Goal: Navigation & Orientation: Understand site structure

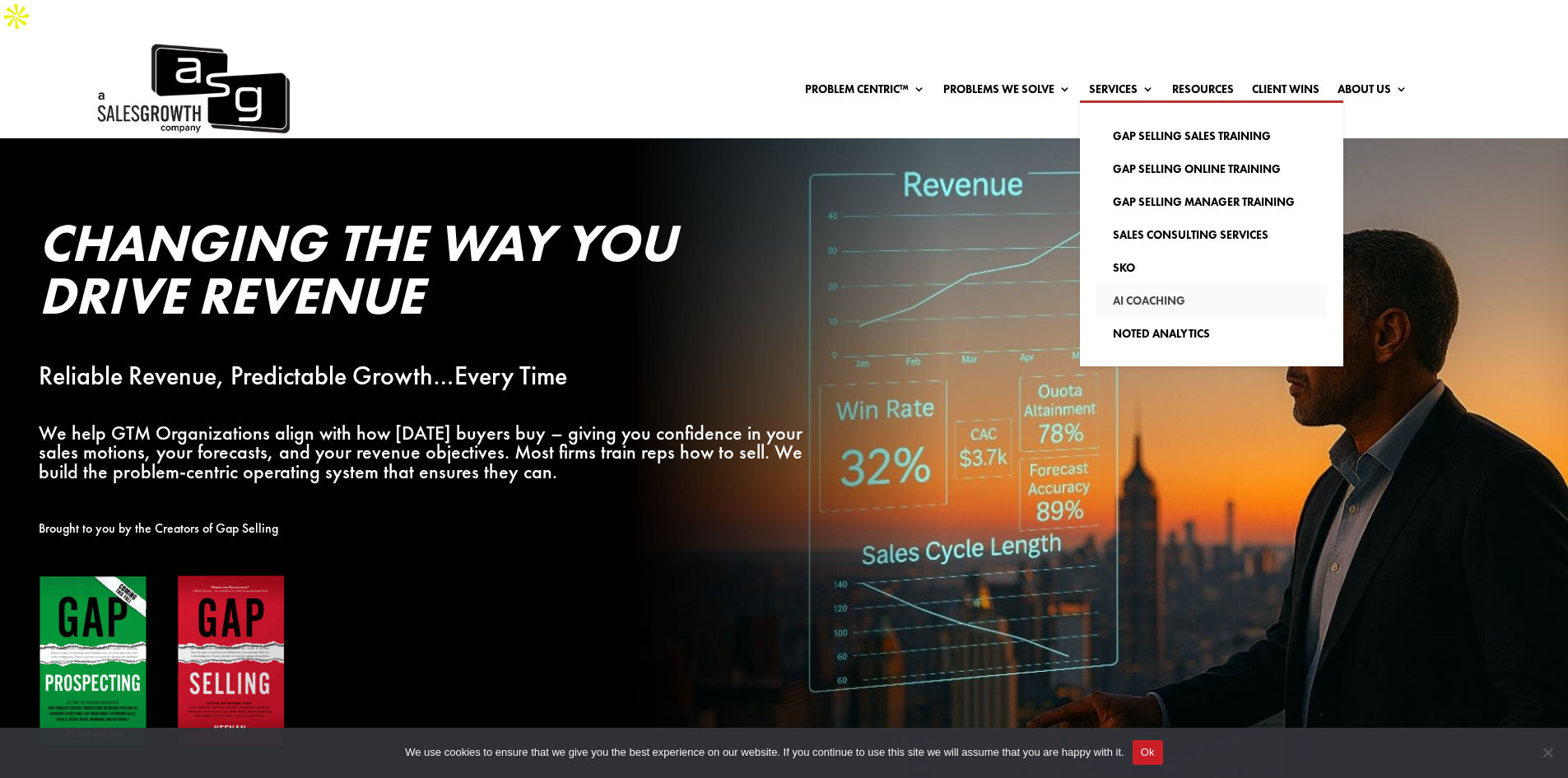
click at [1183, 284] on link "AI Coaching" at bounding box center [1211, 300] width 230 height 33
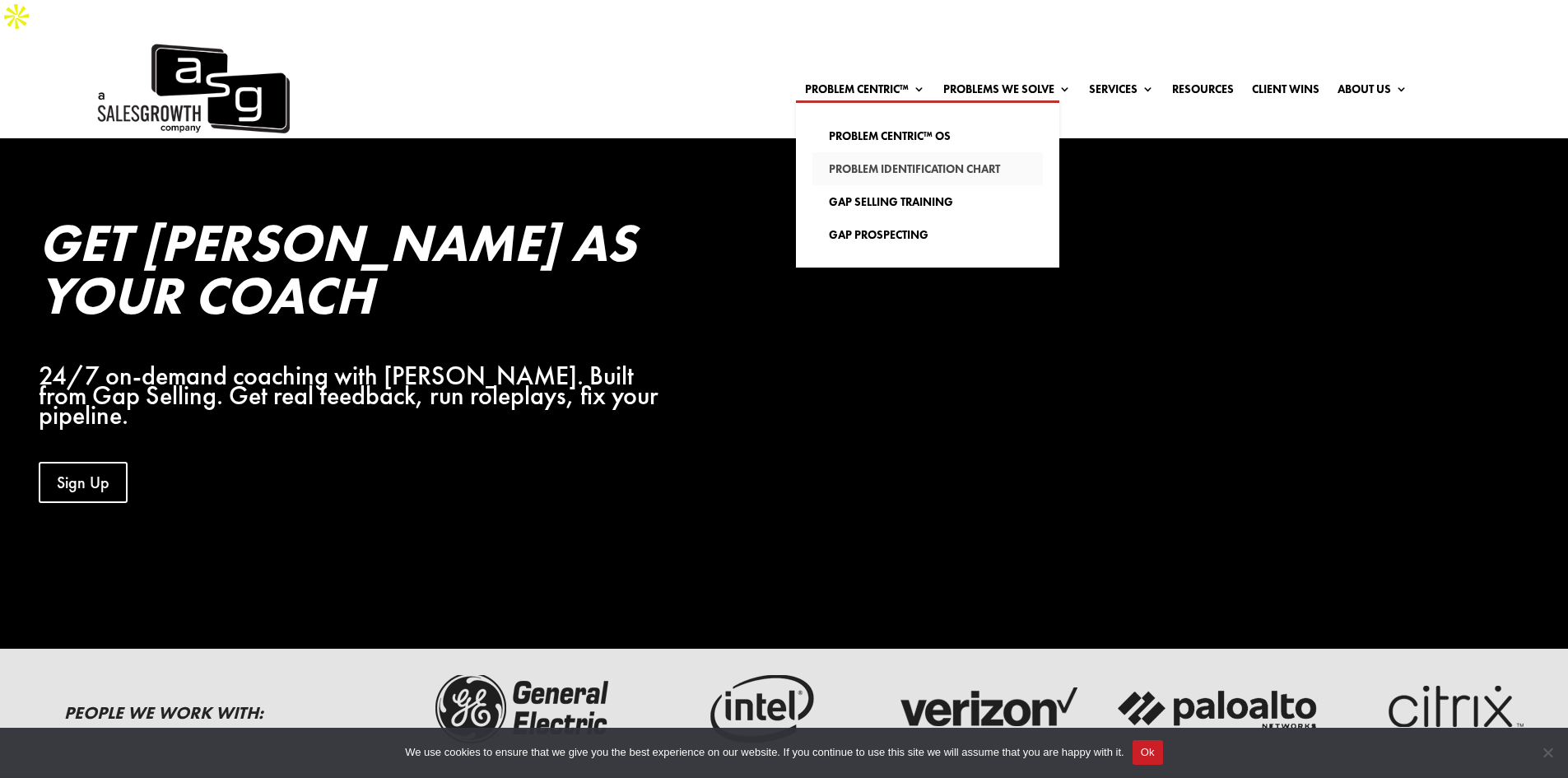
click at [973, 153] on link "Problem Identification Chart" at bounding box center [927, 169] width 230 height 33
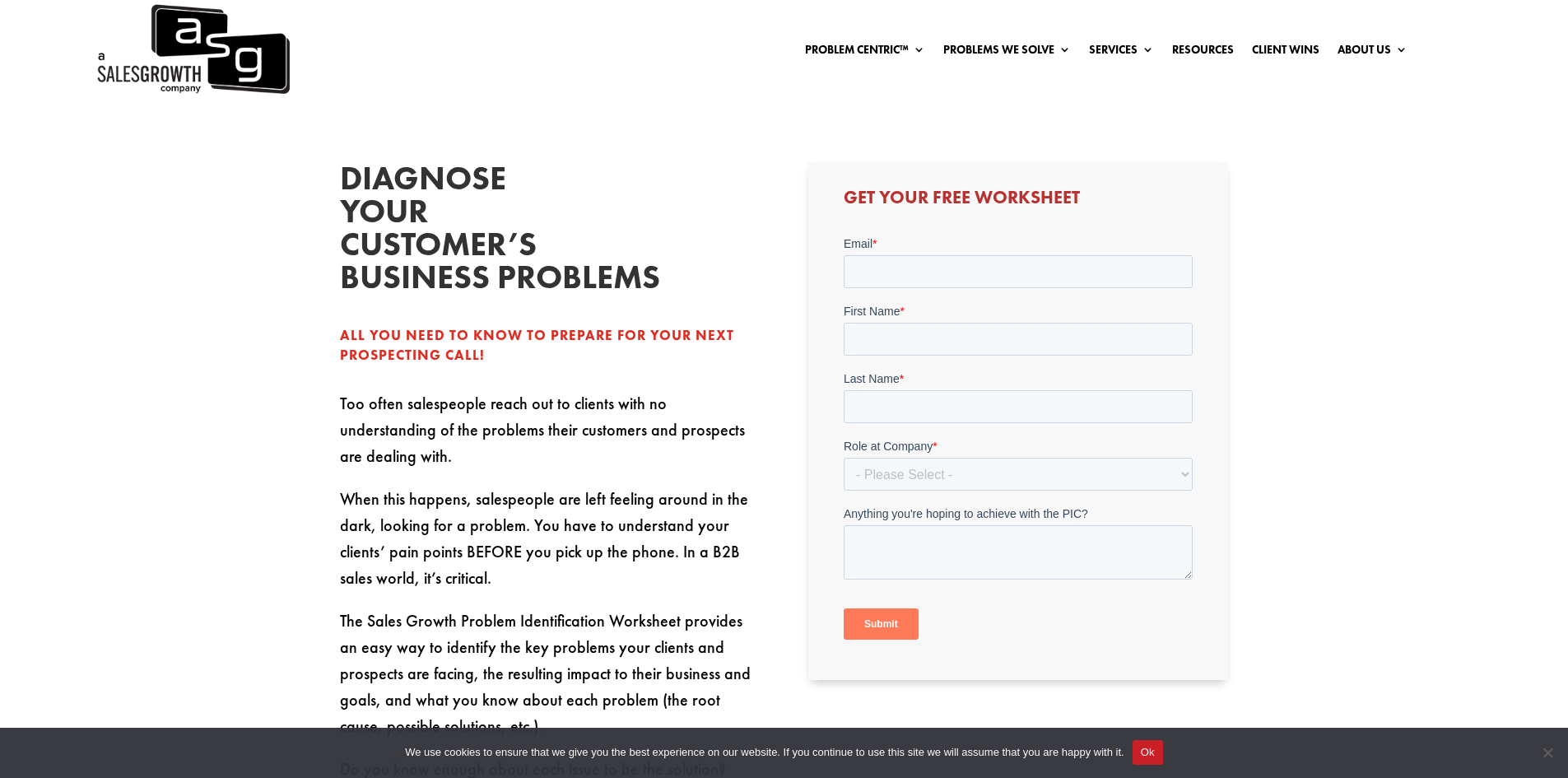
scroll to position [202, 0]
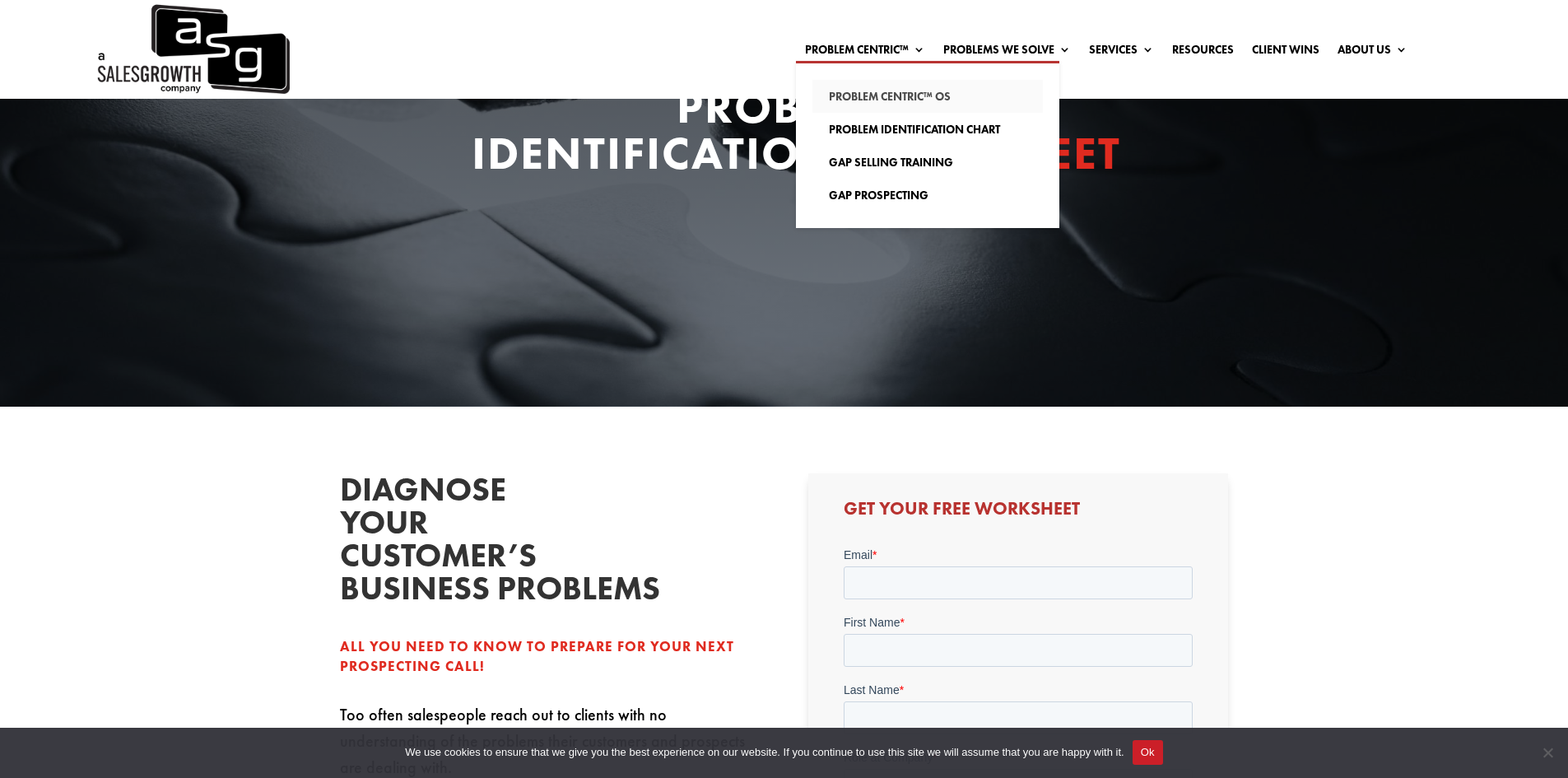
click at [928, 89] on link "Problem Centric™ OS" at bounding box center [927, 96] width 230 height 33
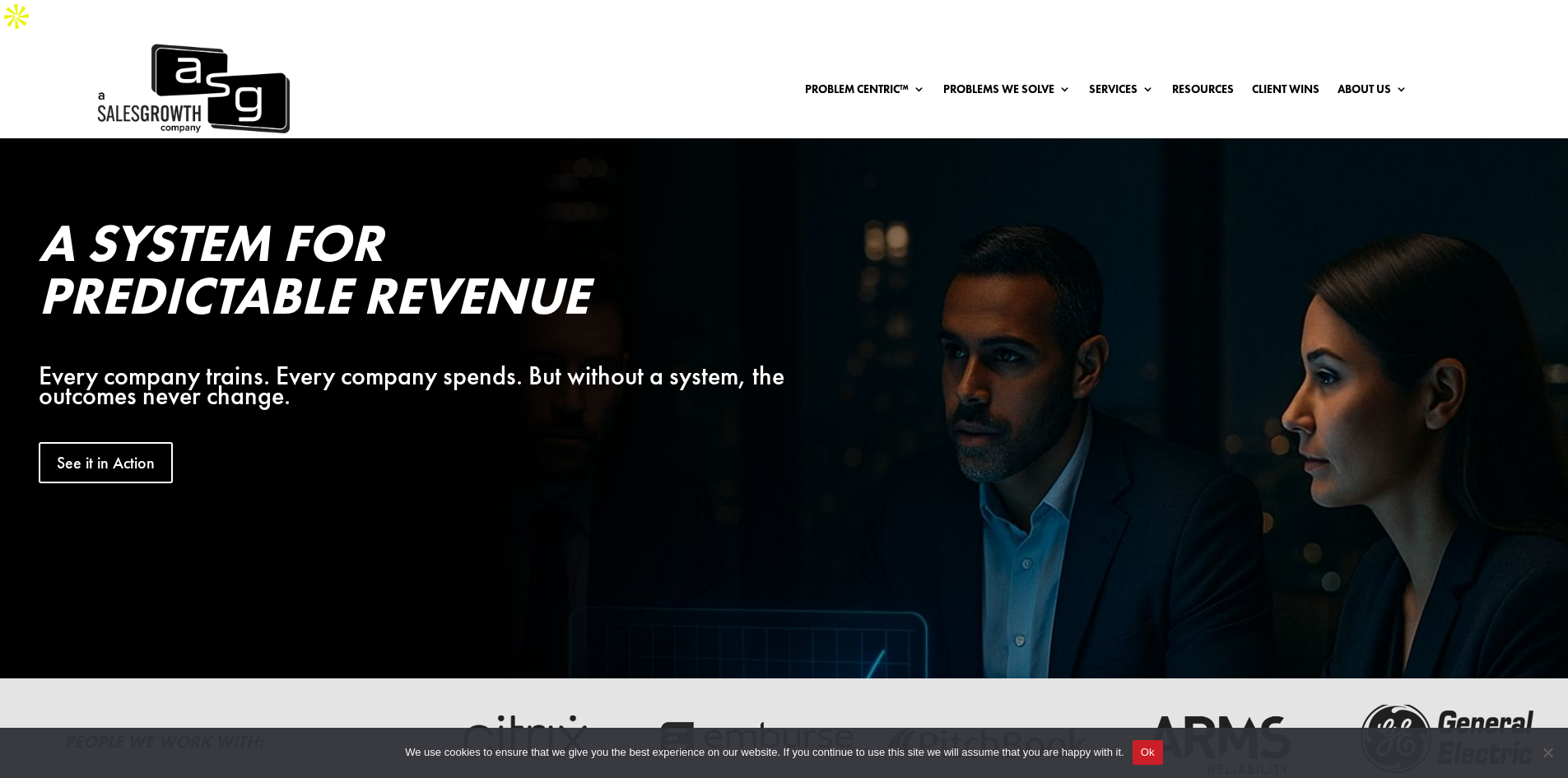
click at [229, 39] on img at bounding box center [192, 89] width 195 height 99
